Goal: Check status: Check status

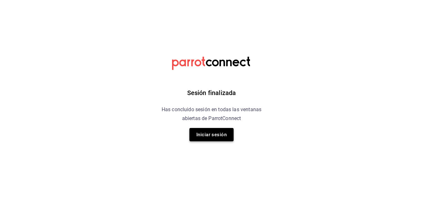
click at [212, 135] on button "Iniciar sesión" at bounding box center [212, 134] width 44 height 13
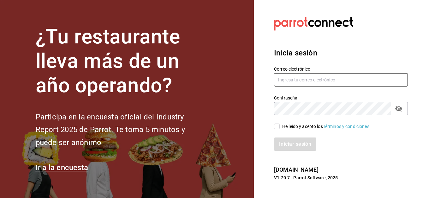
click at [289, 80] on input "text" at bounding box center [341, 79] width 134 height 13
type input "alfredo.g.f@hotmail.com"
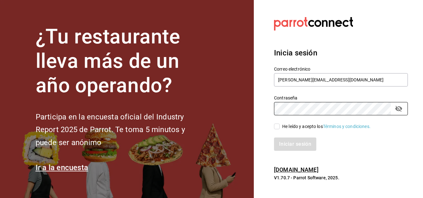
click at [280, 127] on span "He leído y acepto los Términos y condiciones." at bounding box center [325, 126] width 91 height 7
click at [280, 127] on input "He leído y acepto los Términos y condiciones." at bounding box center [277, 126] width 6 height 6
checkbox input "true"
click at [289, 141] on button "Iniciar sesión" at bounding box center [295, 143] width 43 height 13
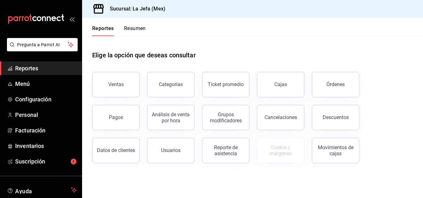
drag, startPoint x: 46, startPoint y: 66, endPoint x: 347, endPoint y: 170, distance: 318.3
click at [46, 66] on span "Reportes" at bounding box center [46, 68] width 62 height 9
click at [343, 144] on div "Movimientos de cajas" at bounding box center [335, 150] width 39 height 12
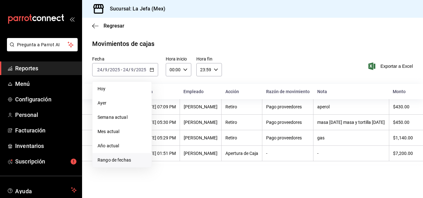
click at [115, 159] on span "Rango de fechas" at bounding box center [122, 159] width 49 height 7
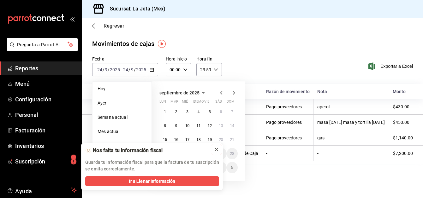
click at [217, 149] on icon at bounding box center [216, 149] width 5 height 5
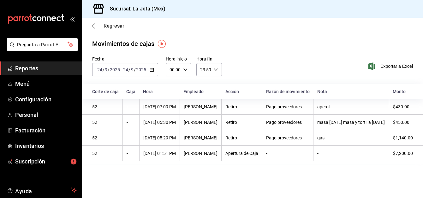
click at [151, 66] on div "[DATE] [DATE] - [DATE] [DATE]" at bounding box center [125, 69] width 66 height 13
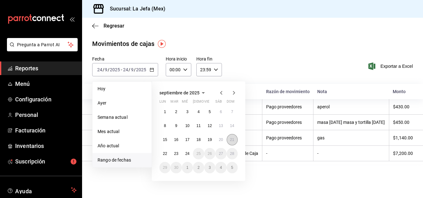
click at [233, 140] on abbr "21" at bounding box center [232, 139] width 4 height 4
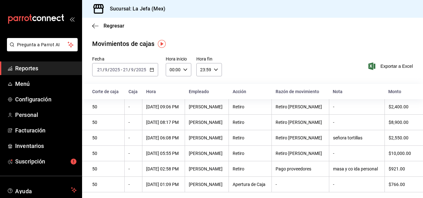
click at [152, 68] on icon "button" at bounding box center [152, 69] width 4 height 4
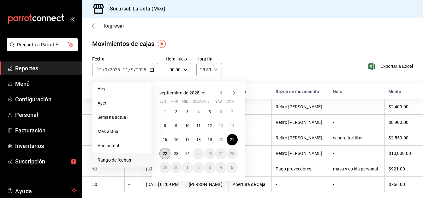
click at [166, 152] on abbr "22" at bounding box center [165, 153] width 4 height 4
